Goal: Task Accomplishment & Management: Manage account settings

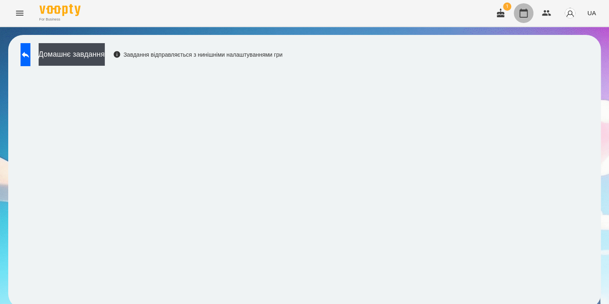
click at [520, 16] on icon "button" at bounding box center [523, 13] width 8 height 9
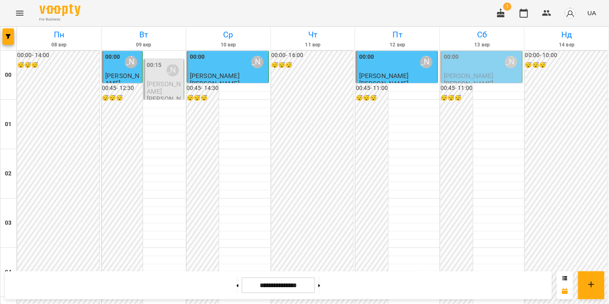
scroll to position [444, 0]
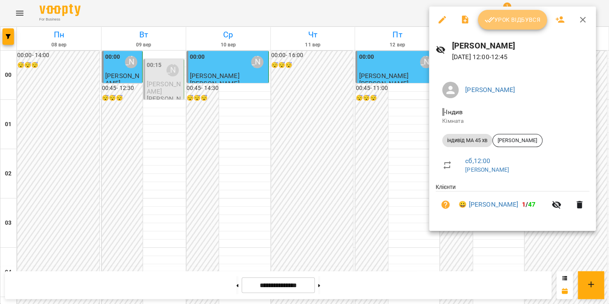
click at [501, 15] on span "Урок відбувся" at bounding box center [512, 20] width 56 height 10
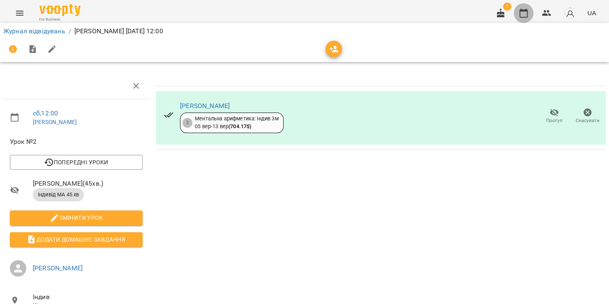
click at [525, 8] on icon "button" at bounding box center [524, 13] width 10 height 10
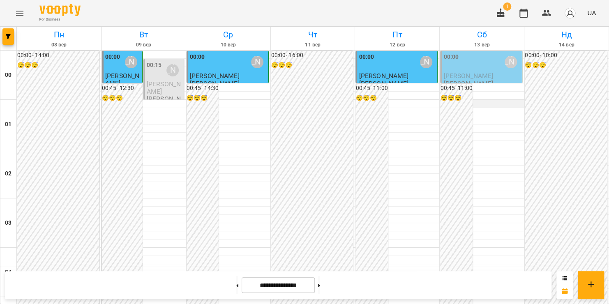
scroll to position [761, 0]
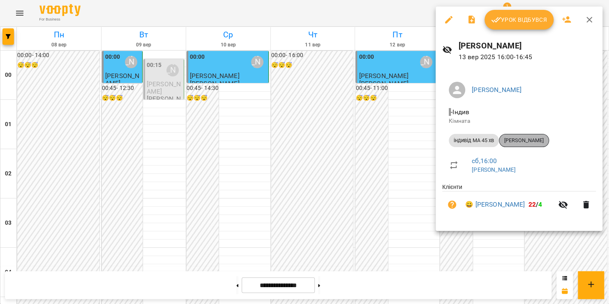
click at [525, 143] on span "[PERSON_NAME]" at bounding box center [523, 140] width 49 height 7
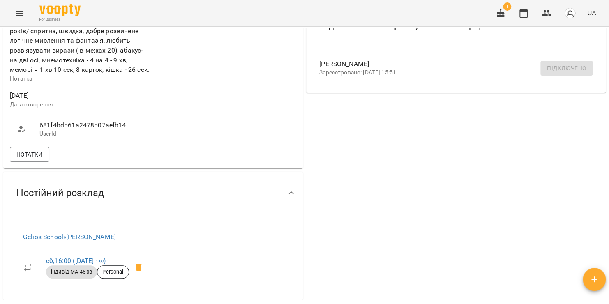
scroll to position [261, 0]
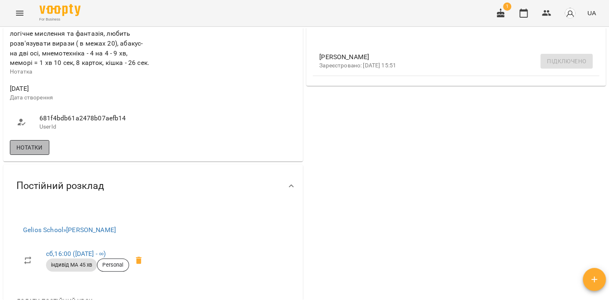
click at [40, 149] on span "Нотатки" at bounding box center [29, 148] width 26 height 10
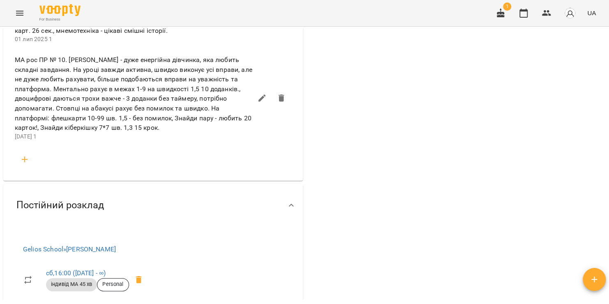
scroll to position [469, 0]
click at [19, 11] on icon "Menu" at bounding box center [19, 13] width 7 height 5
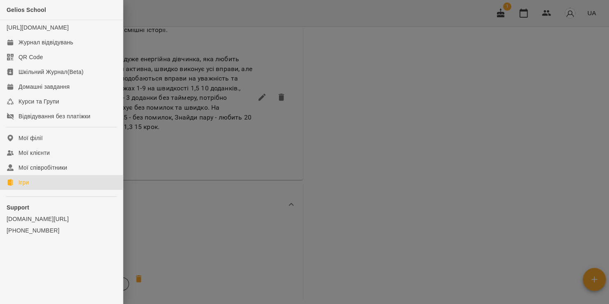
click at [35, 187] on link "Ігри" at bounding box center [61, 182] width 123 height 15
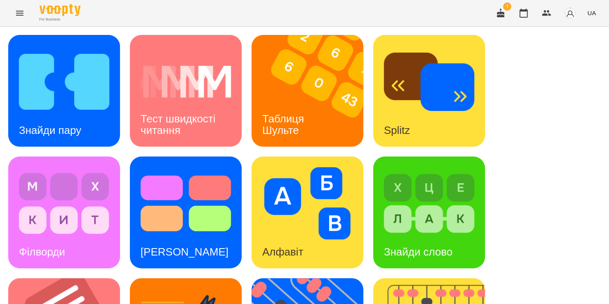
scroll to position [115, 0]
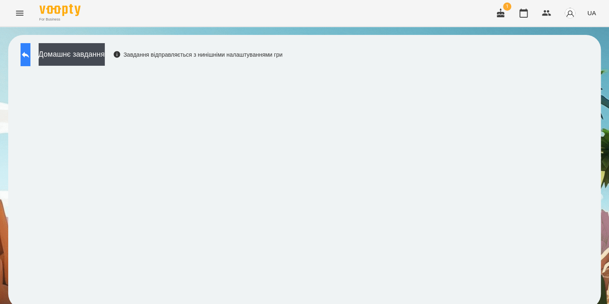
click at [30, 51] on button at bounding box center [26, 54] width 10 height 23
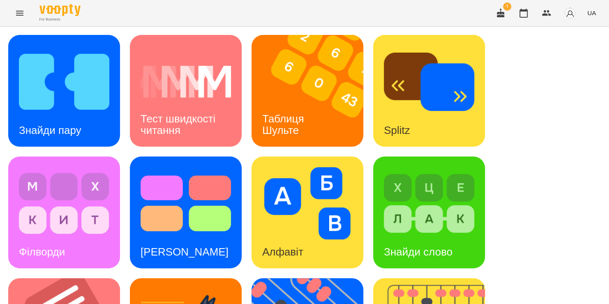
scroll to position [250, 0]
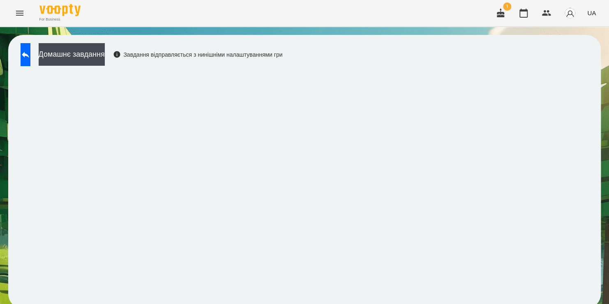
scroll to position [3, 0]
click at [30, 50] on icon at bounding box center [26, 55] width 10 height 10
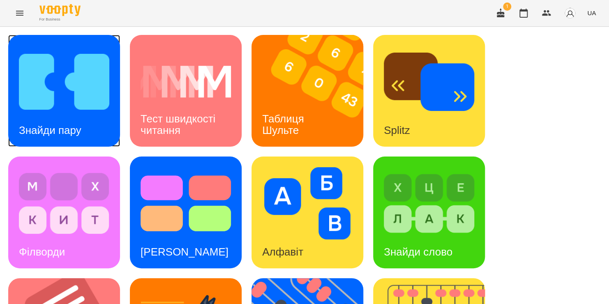
click at [74, 97] on img at bounding box center [64, 82] width 90 height 72
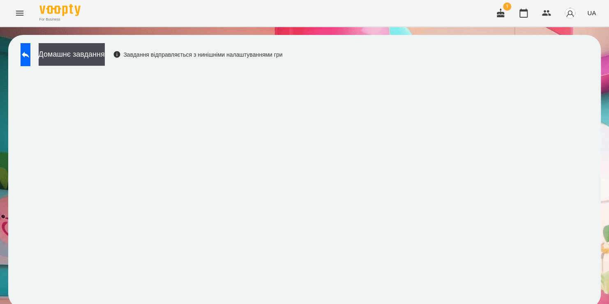
click at [281, 65] on div "Домашнє завдання Завдання відправляється з нинішніми налаштуваннями гри" at bounding box center [149, 56] width 266 height 27
click at [390, 16] on div "For Business 1 UA" at bounding box center [304, 13] width 609 height 26
click at [30, 51] on icon at bounding box center [26, 55] width 10 height 10
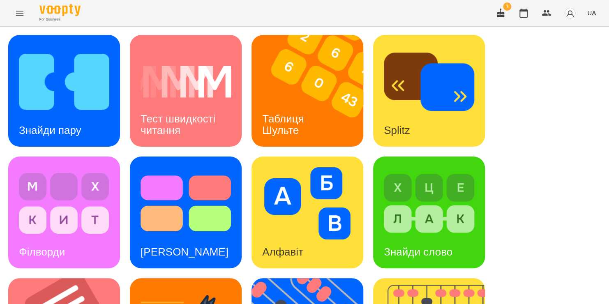
scroll to position [337, 0]
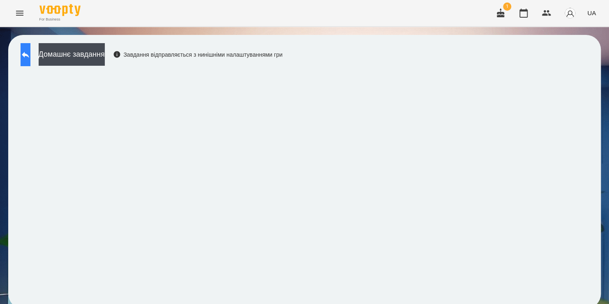
click at [30, 56] on button at bounding box center [26, 54] width 10 height 23
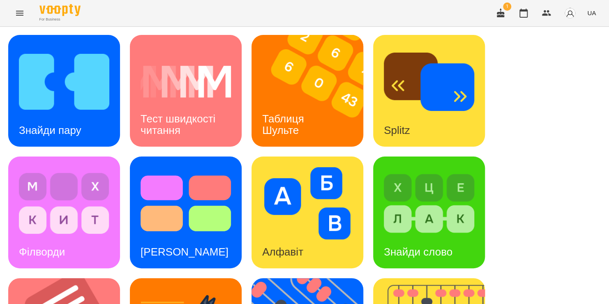
scroll to position [337, 0]
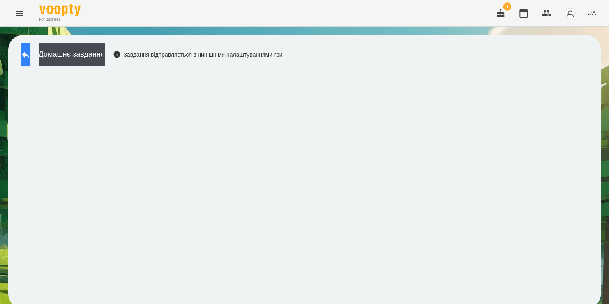
click at [30, 57] on button at bounding box center [26, 54] width 10 height 23
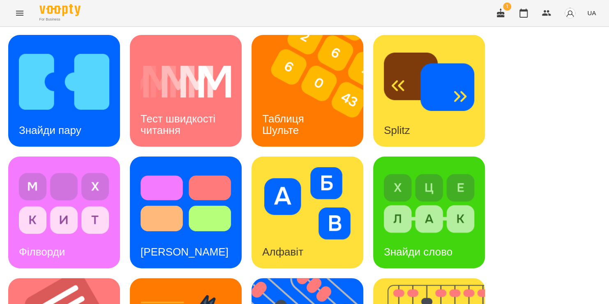
scroll to position [104, 0]
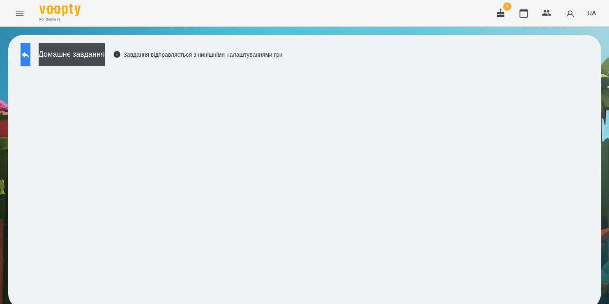
click at [30, 46] on button at bounding box center [26, 54] width 10 height 23
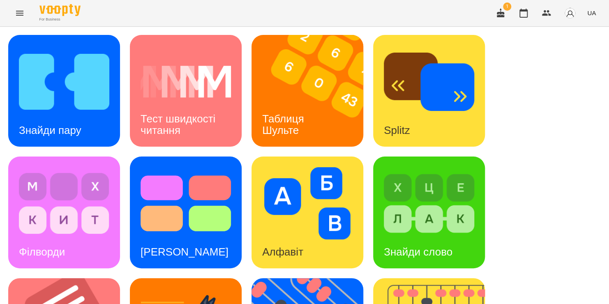
scroll to position [243, 0]
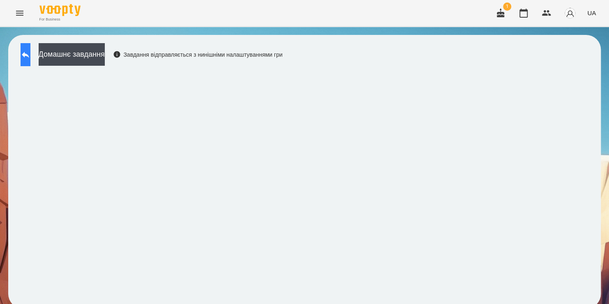
click at [30, 58] on icon at bounding box center [26, 55] width 10 height 10
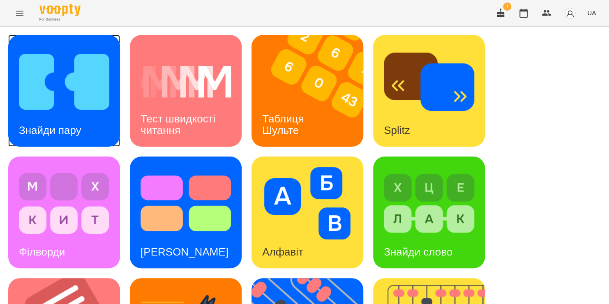
click at [71, 92] on img at bounding box center [64, 82] width 90 height 72
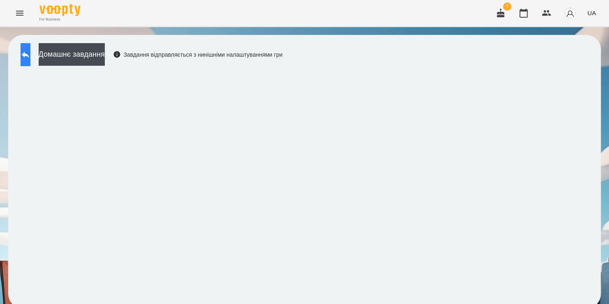
click at [30, 53] on icon at bounding box center [26, 55] width 10 height 10
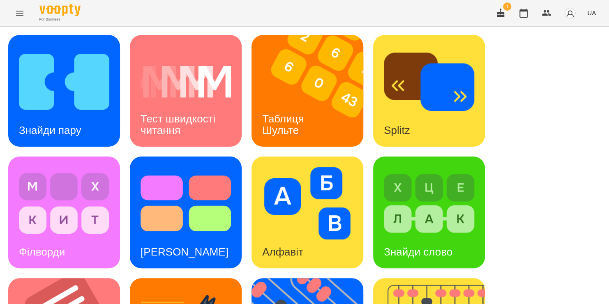
scroll to position [337, 0]
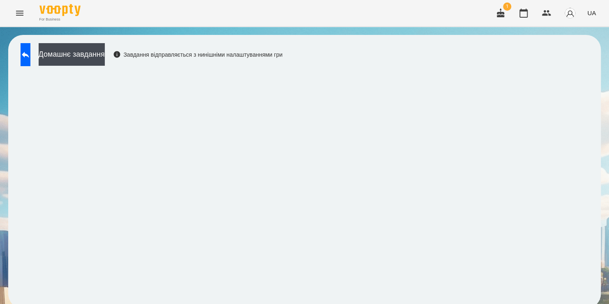
scroll to position [5, 0]
click at [22, 55] on button at bounding box center [26, 54] width 10 height 23
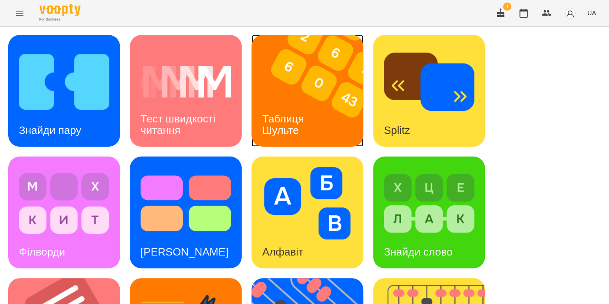
click at [313, 116] on div "Таблиця Шульте" at bounding box center [284, 125] width 66 height 44
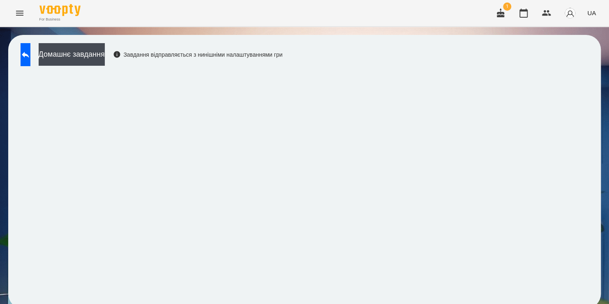
scroll to position [5, 0]
click at [486, 35] on div "Домашнє завдання Завдання відправляється з нинішніми налаштуваннями гри" at bounding box center [304, 172] width 592 height 274
click at [29, 53] on icon at bounding box center [26, 55] width 10 height 10
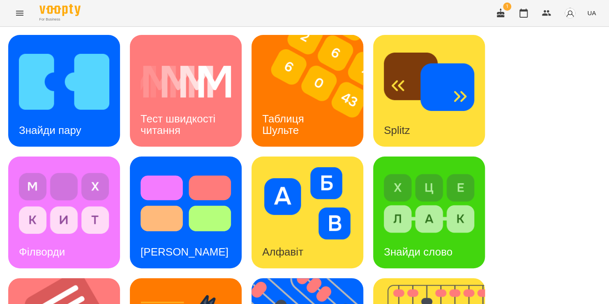
scroll to position [301, 0]
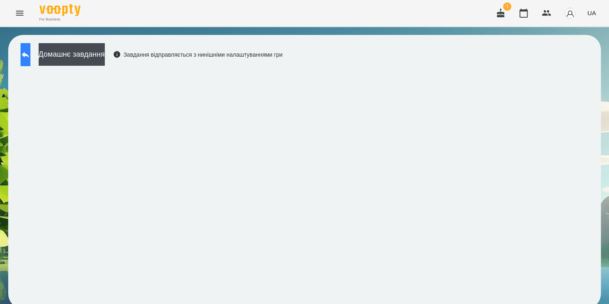
click at [30, 51] on icon at bounding box center [26, 55] width 10 height 10
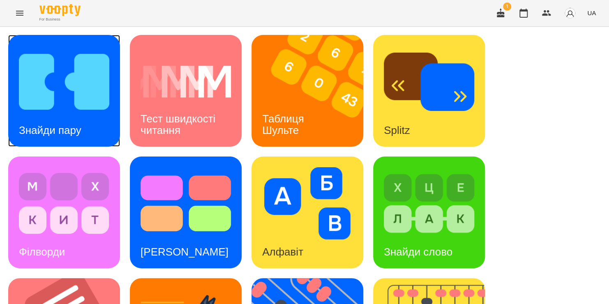
click at [91, 83] on img at bounding box center [64, 82] width 90 height 72
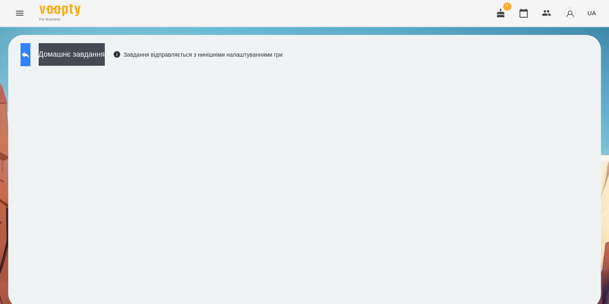
click at [30, 49] on button at bounding box center [26, 54] width 10 height 23
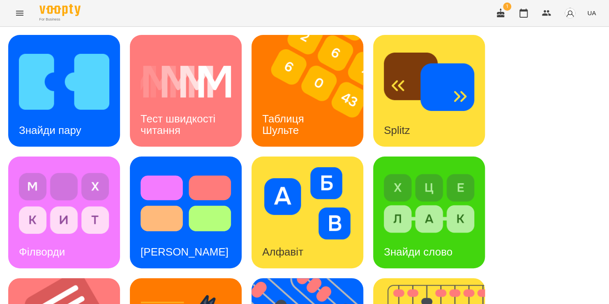
scroll to position [217, 0]
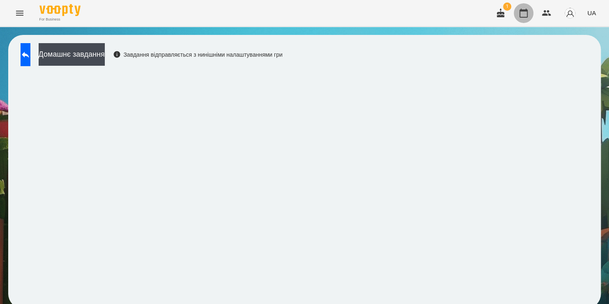
click at [524, 12] on icon "button" at bounding box center [524, 13] width 10 height 10
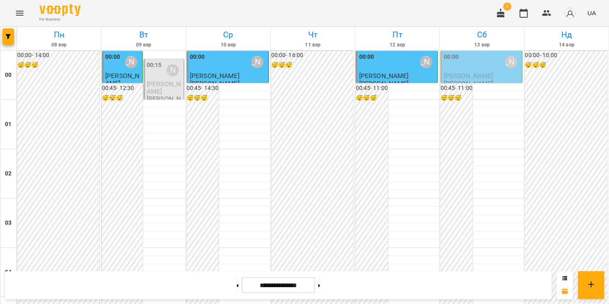
scroll to position [691, 0]
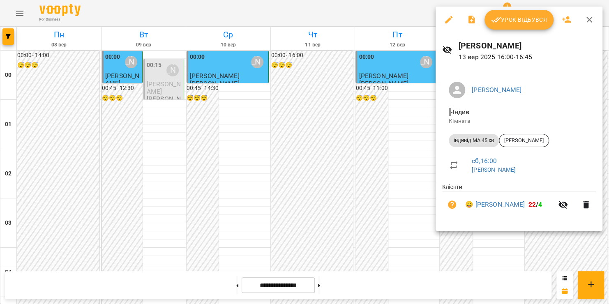
click at [519, 23] on span "Урок відбувся" at bounding box center [519, 20] width 56 height 10
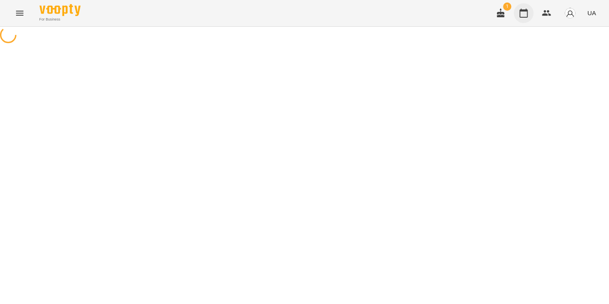
click at [523, 13] on icon "button" at bounding box center [524, 13] width 10 height 10
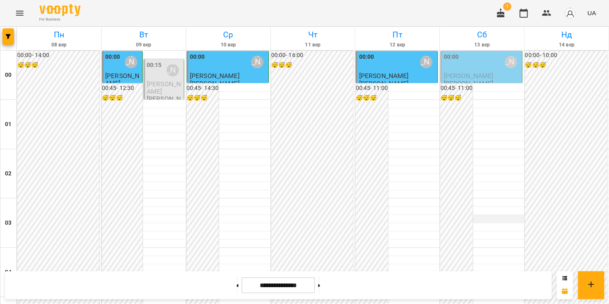
scroll to position [795, 0]
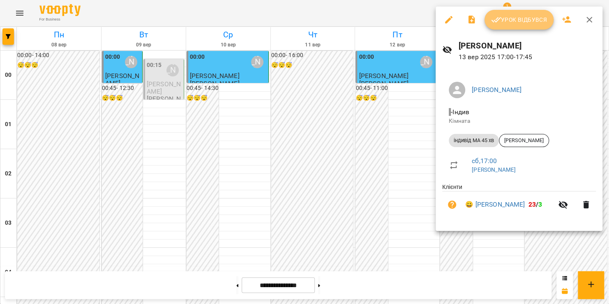
click at [504, 24] on span "Урок відбувся" at bounding box center [519, 20] width 56 height 10
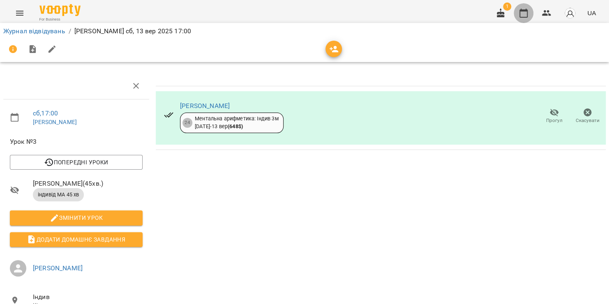
click at [520, 17] on icon "button" at bounding box center [524, 13] width 10 height 10
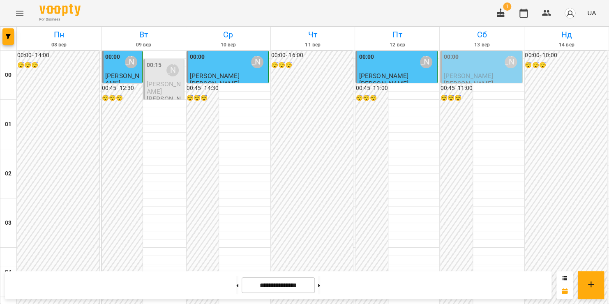
scroll to position [837, 0]
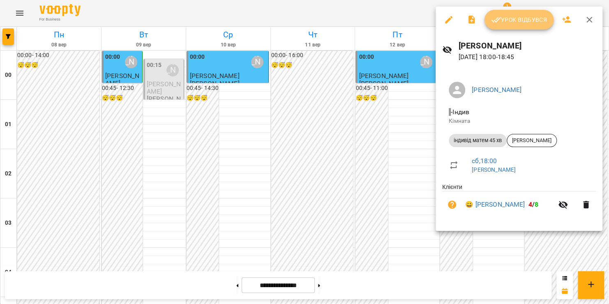
click at [506, 20] on span "Урок відбувся" at bounding box center [519, 20] width 56 height 10
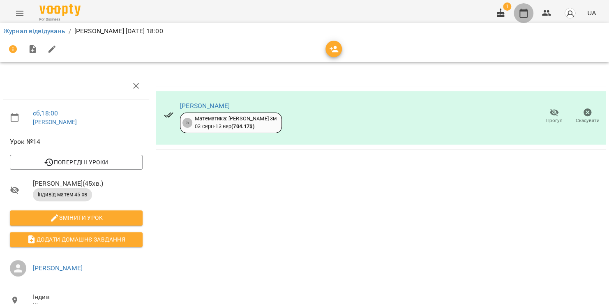
click at [521, 16] on icon "button" at bounding box center [524, 13] width 10 height 10
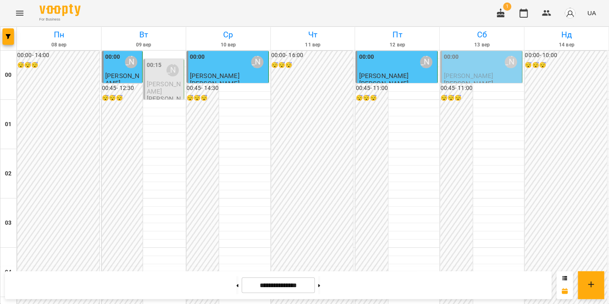
scroll to position [910, 0]
